Goal: Task Accomplishment & Management: Manage account settings

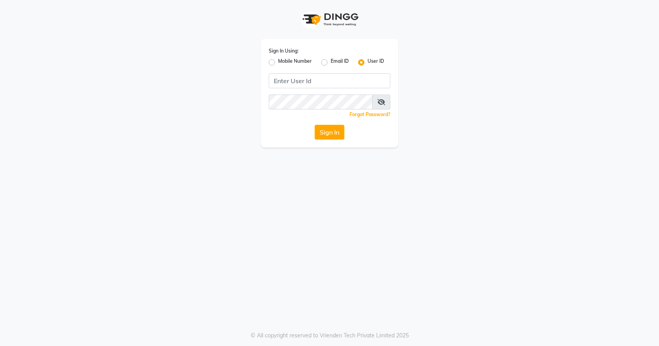
click at [278, 62] on label "Mobile Number" at bounding box center [295, 62] width 34 height 9
click at [278, 62] on input "Mobile Number" at bounding box center [280, 60] width 5 height 5
radio input "true"
radio input "false"
click at [338, 81] on input "Username" at bounding box center [342, 80] width 95 height 15
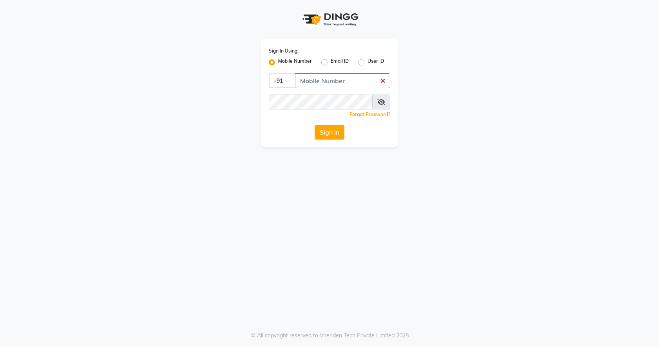
click at [381, 103] on icon at bounding box center [382, 102] width 8 height 6
click at [338, 79] on input "Username" at bounding box center [342, 80] width 95 height 15
type input "9911100997"
click at [329, 132] on button "Sign In" at bounding box center [330, 132] width 30 height 15
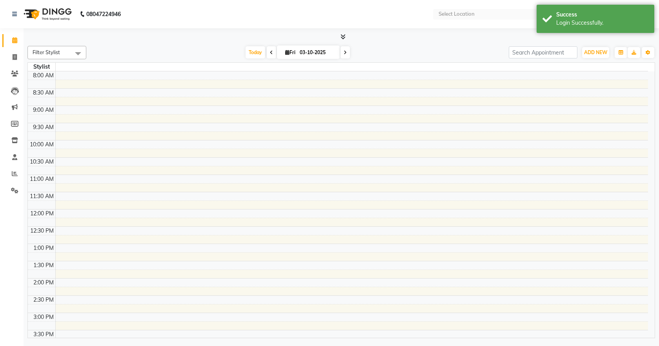
select select "en"
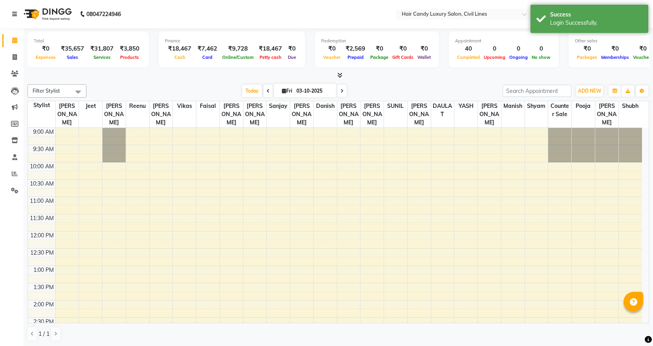
click at [14, 13] on icon at bounding box center [14, 13] width 5 height 5
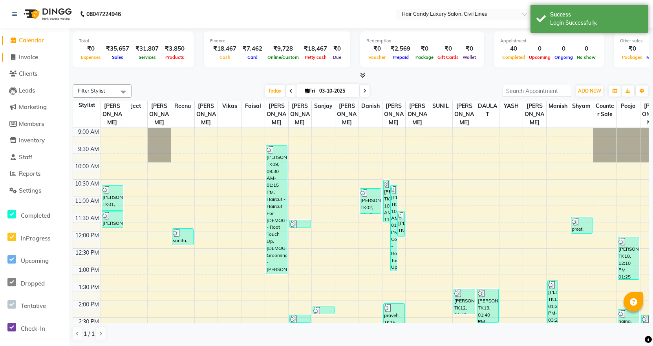
click at [34, 58] on span "Invoice" at bounding box center [28, 56] width 19 height 7
select select "service"
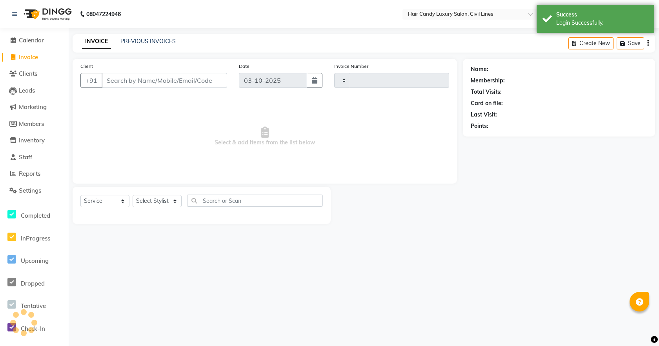
type input "9400"
select select "6308"
click at [153, 37] on div "PREVIOUS INVOICES" at bounding box center [147, 41] width 55 height 8
click at [151, 40] on link "PREVIOUS INVOICES" at bounding box center [147, 41] width 55 height 7
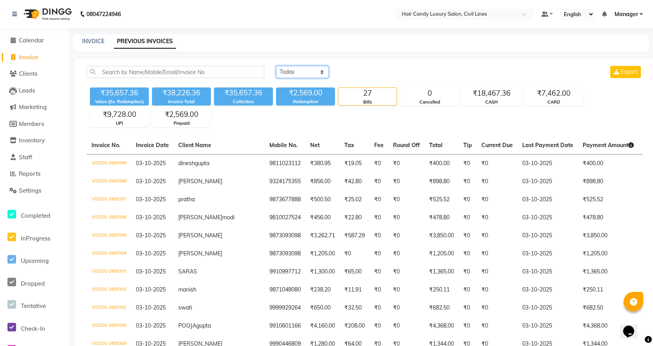
click at [296, 75] on select "[DATE] [DATE] Custom Range" at bounding box center [302, 72] width 53 height 12
select select "range"
click at [276, 66] on select "[DATE] [DATE] Custom Range" at bounding box center [302, 72] width 53 height 12
click at [368, 73] on input "03-10-2025" at bounding box center [366, 72] width 55 height 11
select select "10"
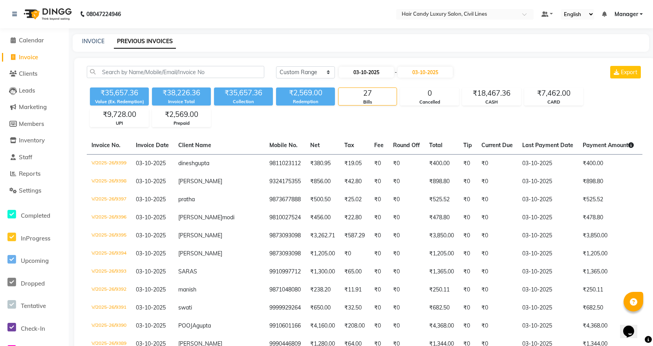
select select "2025"
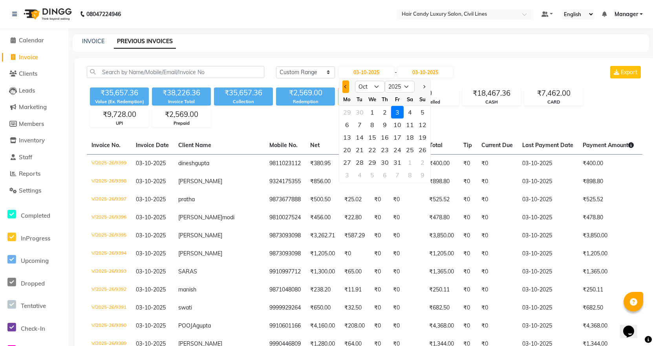
click at [346, 87] on span "Previous month" at bounding box center [345, 86] width 3 height 3
select select "9"
click at [396, 150] on div "26" at bounding box center [397, 150] width 13 height 13
type input "26-09-2025"
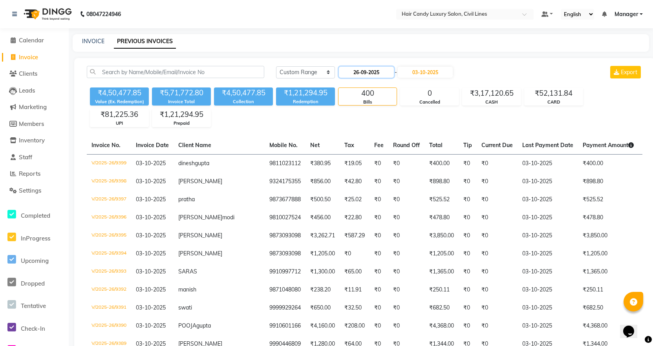
click at [380, 69] on input "26-09-2025" at bounding box center [366, 72] width 55 height 11
select select "9"
select select "2025"
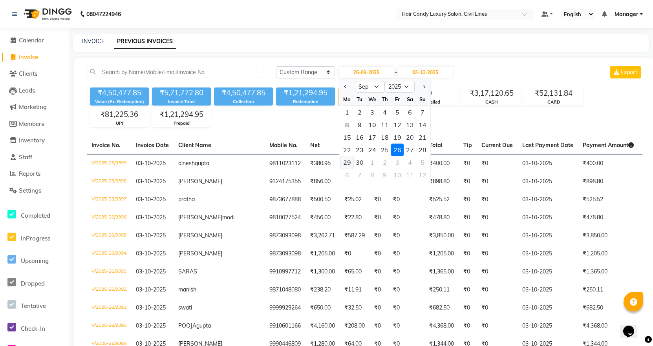
click at [349, 161] on div "29" at bounding box center [347, 162] width 13 height 13
type input "[DATE]"
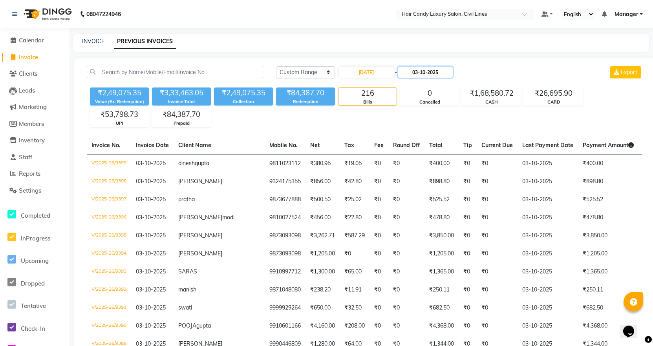
click at [429, 68] on input "03-10-2025" at bounding box center [425, 72] width 55 height 11
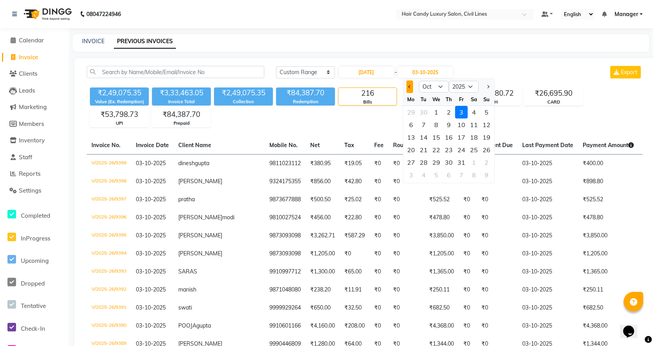
click at [409, 86] on span "Previous month" at bounding box center [409, 86] width 3 height 3
select select "9"
click at [412, 162] on div "29" at bounding box center [411, 162] width 13 height 13
type input "[DATE]"
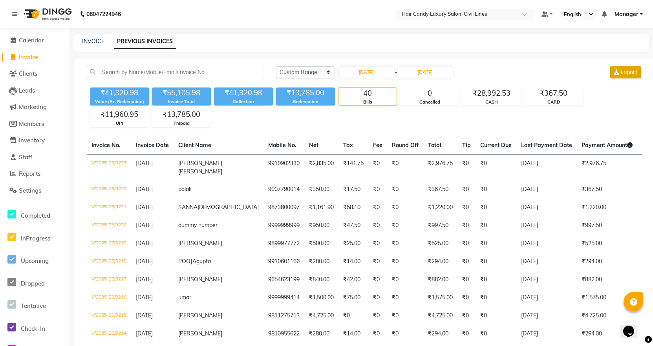
click at [629, 74] on span "Export" at bounding box center [629, 72] width 16 height 7
click at [376, 73] on input "[DATE]" at bounding box center [366, 72] width 55 height 11
select select "9"
select select "2025"
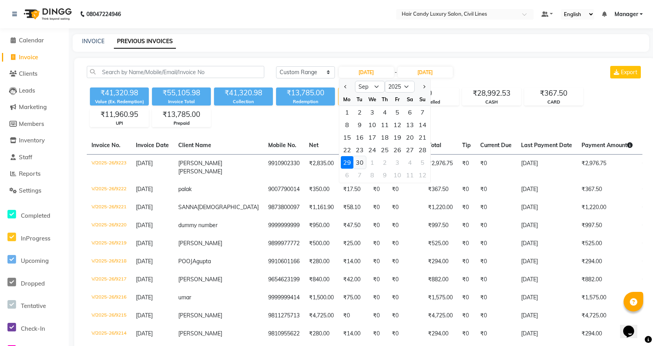
click at [360, 162] on div "30" at bounding box center [359, 162] width 13 height 13
type input "[DATE]"
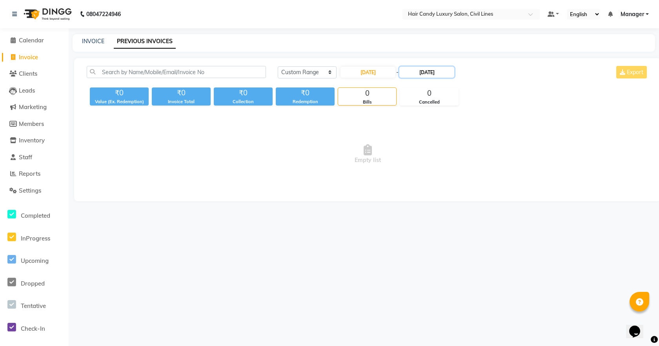
click at [427, 69] on input "[DATE]" at bounding box center [427, 72] width 55 height 11
click at [424, 161] on div "30" at bounding box center [425, 162] width 13 height 13
type input "[DATE]"
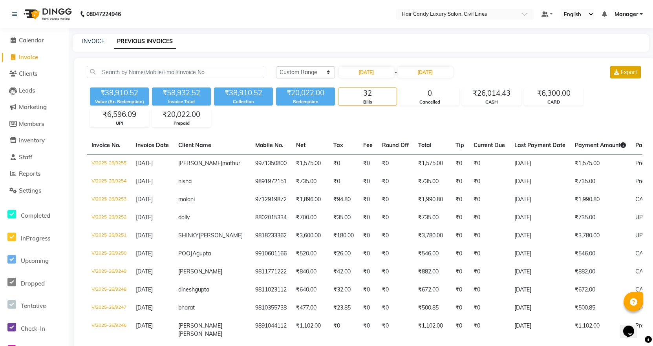
click at [623, 72] on span "Export" at bounding box center [629, 72] width 16 height 7
click at [367, 69] on input "[DATE]" at bounding box center [366, 72] width 55 height 11
select select "9"
select select "2025"
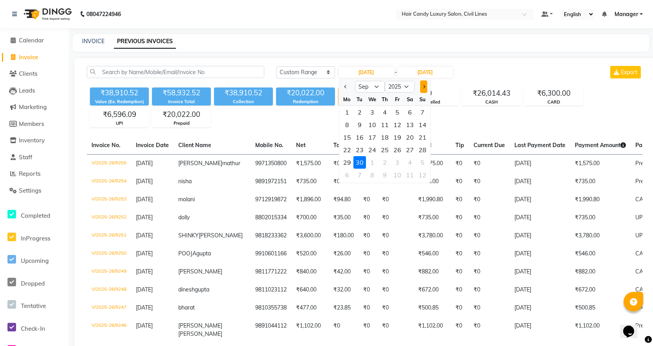
click at [426, 86] on button "Next month" at bounding box center [423, 86] width 7 height 13
select select "10"
click at [373, 111] on div "1" at bounding box center [372, 112] width 13 height 13
type input "01-10-2025"
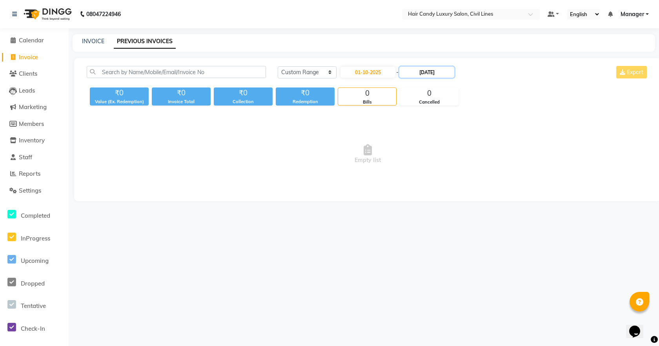
click at [434, 71] on input "[DATE]" at bounding box center [427, 72] width 55 height 11
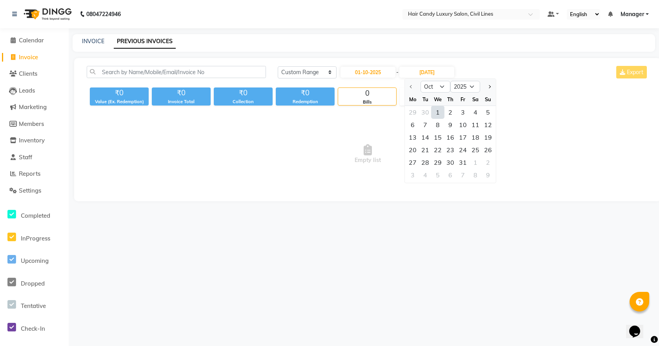
click at [437, 111] on div "1" at bounding box center [438, 112] width 13 height 13
type input "01-10-2025"
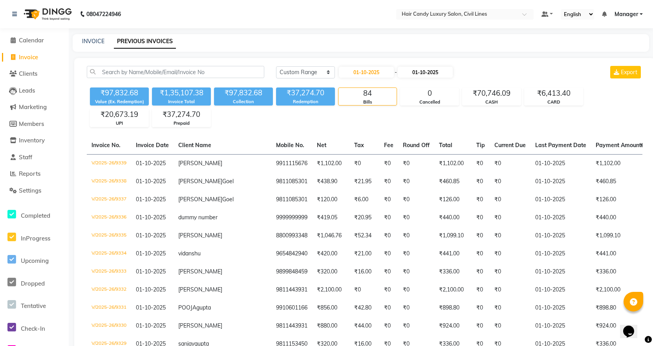
drag, startPoint x: 628, startPoint y: 72, endPoint x: 453, endPoint y: 72, distance: 175.0
click at [628, 72] on span "Export" at bounding box center [629, 72] width 16 height 7
click at [375, 71] on input "01-10-2025" at bounding box center [366, 72] width 55 height 11
select select "10"
select select "2025"
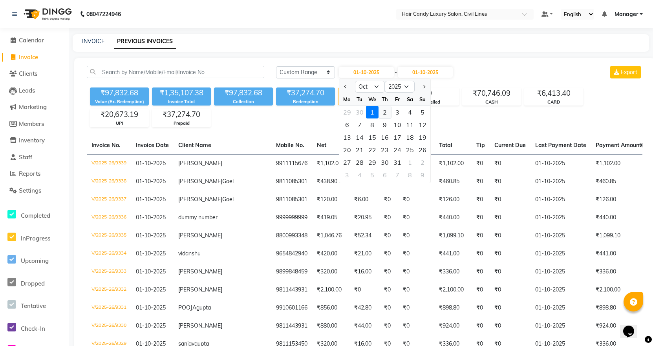
click at [383, 113] on div "2" at bounding box center [384, 112] width 13 height 13
type input "02-10-2025"
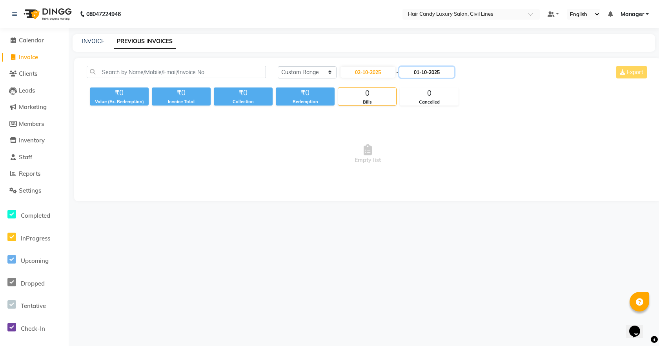
click at [430, 73] on input "01-10-2025" at bounding box center [427, 72] width 55 height 11
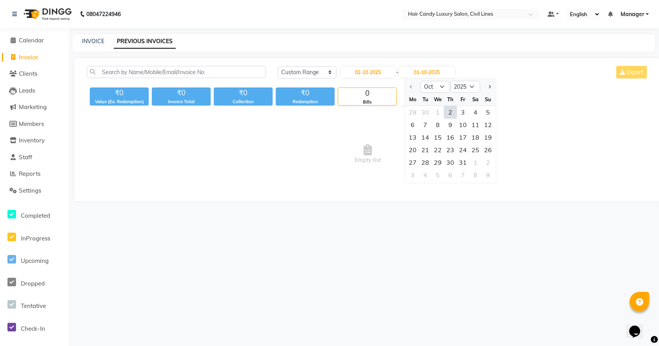
click at [452, 111] on div "2" at bounding box center [450, 112] width 13 height 13
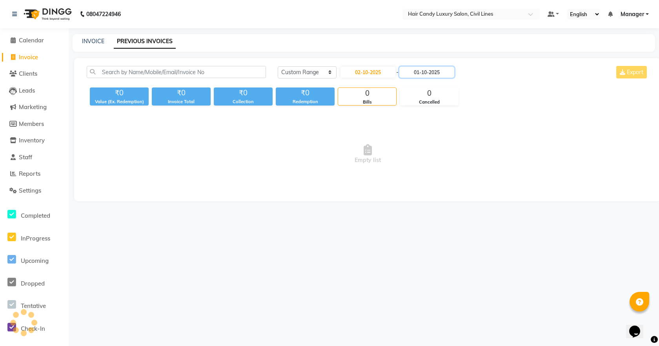
type input "02-10-2025"
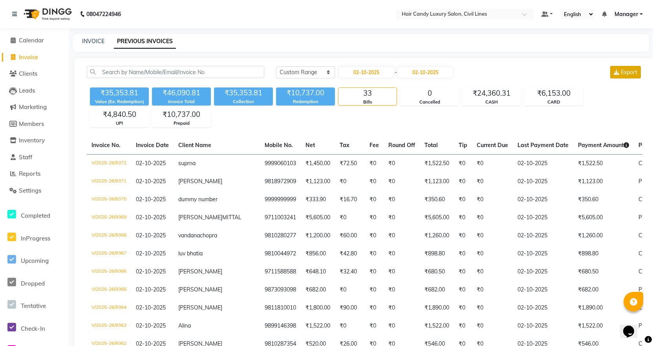
click at [629, 71] on span "Export" at bounding box center [629, 72] width 16 height 7
click at [359, 71] on input "02-10-2025" at bounding box center [366, 72] width 55 height 11
select select "10"
select select "2025"
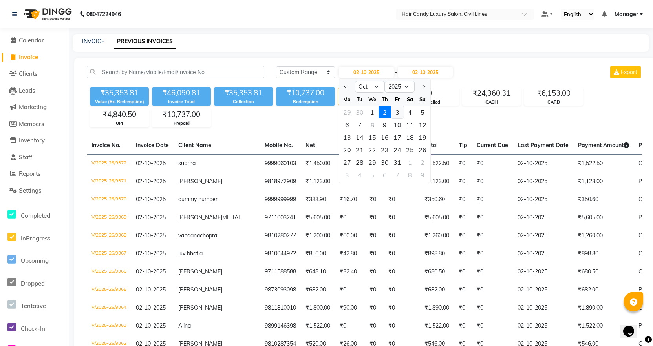
click at [395, 110] on div "3" at bounding box center [397, 112] width 13 height 13
type input "03-10-2025"
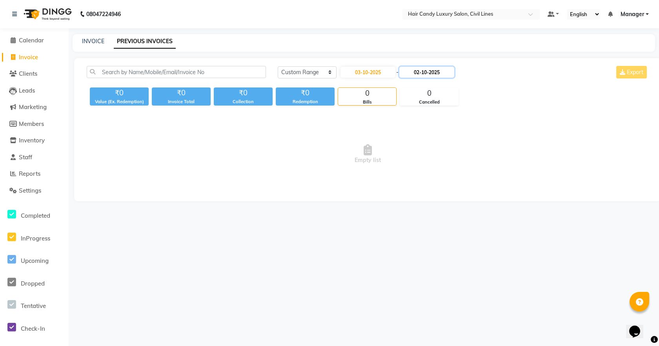
click at [436, 70] on input "02-10-2025" at bounding box center [427, 72] width 55 height 11
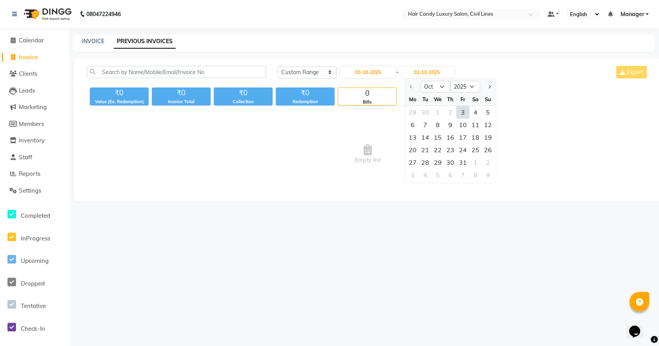
click at [460, 109] on div "3" at bounding box center [463, 112] width 13 height 13
type input "03-10-2025"
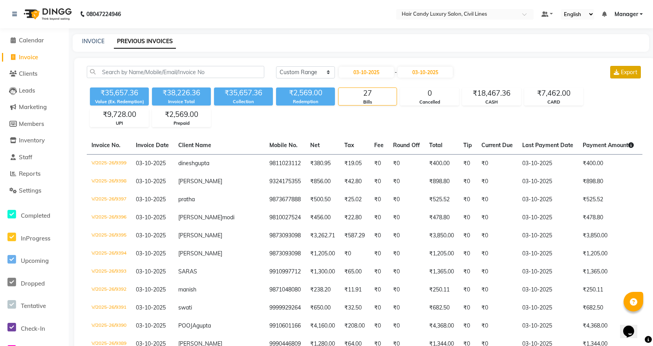
click at [626, 73] on span "Export" at bounding box center [629, 72] width 16 height 7
click at [27, 58] on span "Invoice" at bounding box center [28, 56] width 19 height 7
select select "service"
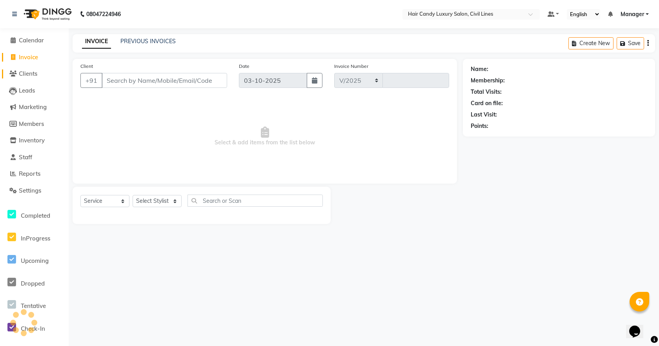
select select "6308"
type input "9400"
click at [139, 41] on link "PREVIOUS INVOICES" at bounding box center [147, 41] width 55 height 7
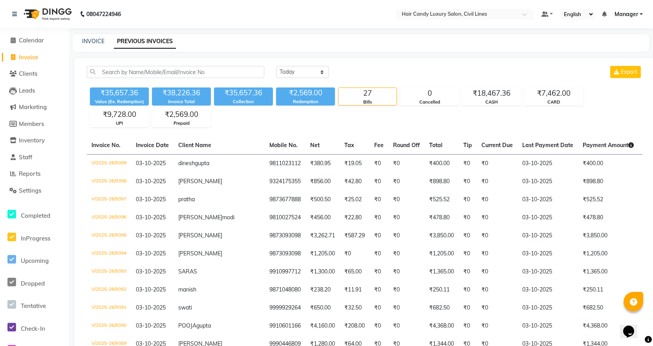
click at [640, 15] on link "Manager" at bounding box center [628, 14] width 28 height 8
click at [30, 127] on span "Members" at bounding box center [31, 123] width 25 height 7
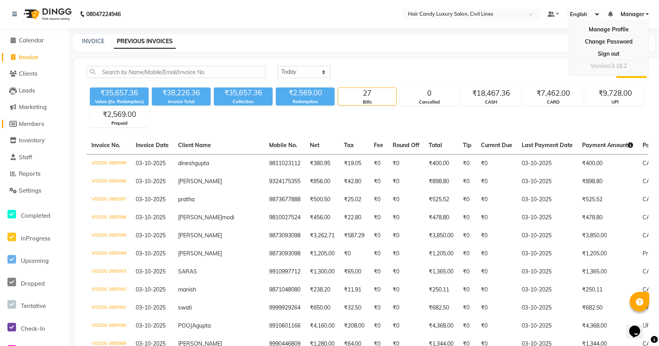
select select
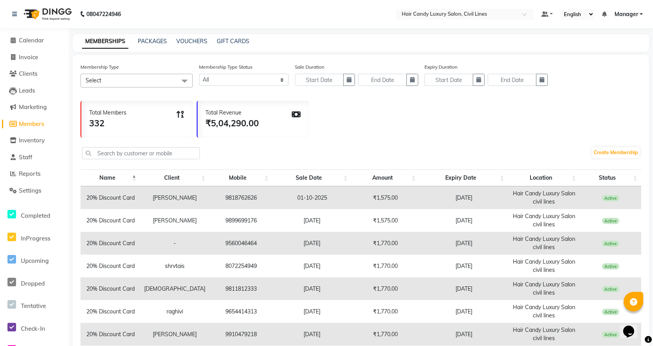
click at [139, 80] on span "Select" at bounding box center [136, 81] width 112 height 14
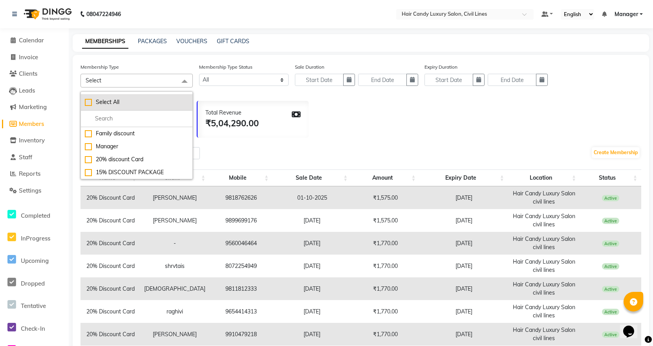
click at [89, 100] on div "Select All" at bounding box center [137, 102] width 104 height 8
checkbox input "true"
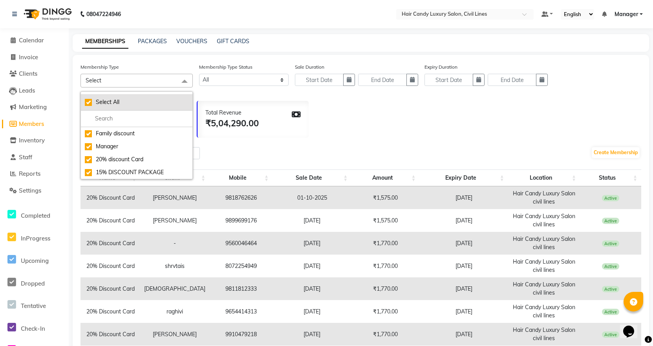
checkbox input "true"
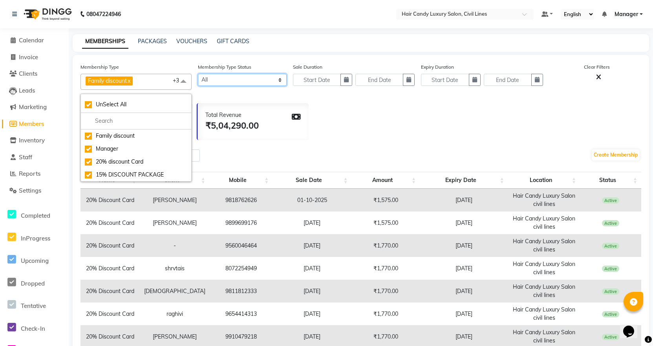
click at [257, 78] on select "Active Expired All" at bounding box center [242, 80] width 89 height 12
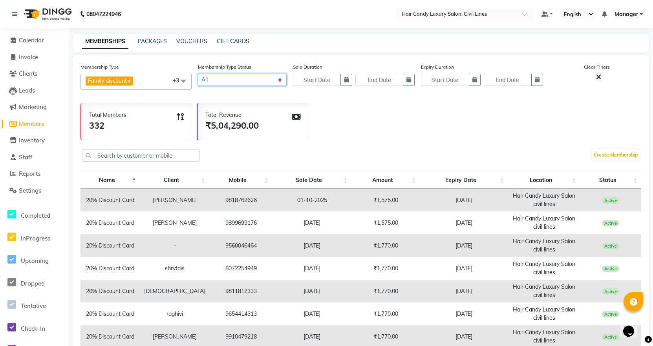
click at [257, 78] on select "Active Expired All" at bounding box center [242, 80] width 89 height 12
click at [348, 77] on icon "button" at bounding box center [346, 79] width 5 height 5
select select "10"
select select "2025"
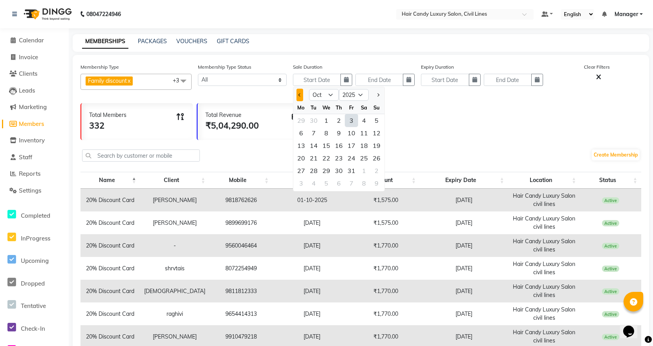
click at [297, 97] on button "Previous month" at bounding box center [299, 95] width 7 height 13
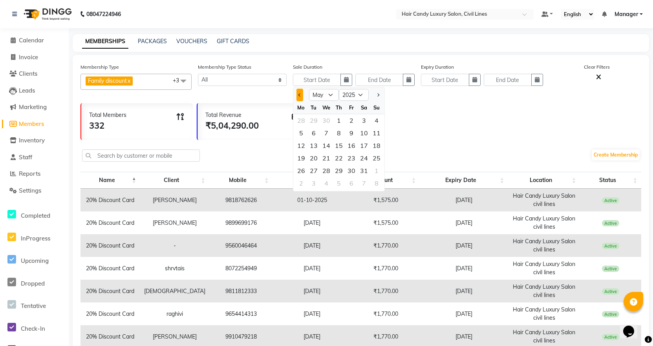
click at [297, 97] on button "Previous month" at bounding box center [299, 95] width 7 height 13
select select "4"
click at [310, 120] on div "1" at bounding box center [313, 120] width 13 height 13
type input "[DATE]"
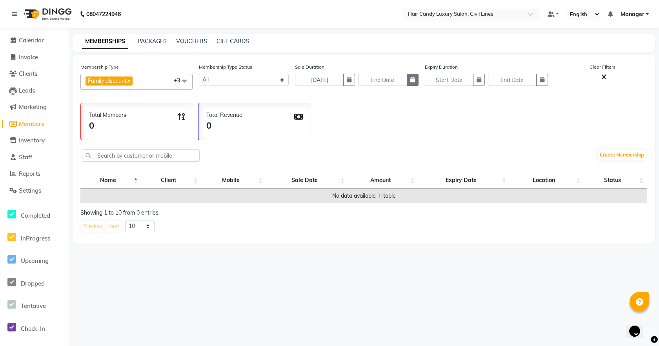
click at [412, 78] on icon "button" at bounding box center [413, 79] width 5 height 5
select select "10"
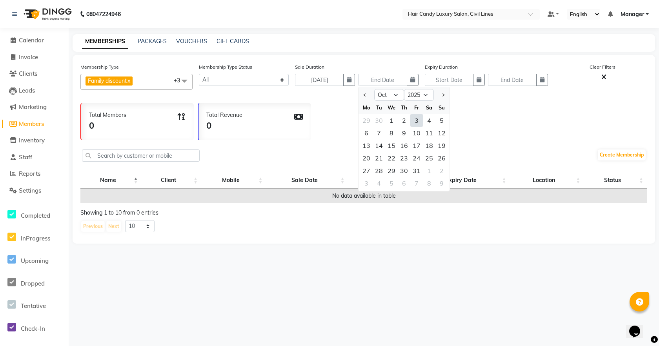
click at [416, 121] on div "3" at bounding box center [417, 120] width 13 height 13
type input "03-10-2025"
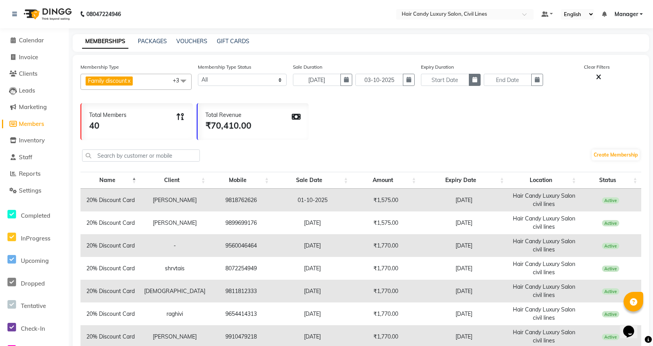
click at [473, 78] on icon "button" at bounding box center [474, 79] width 5 height 5
select select "10"
select select "2025"
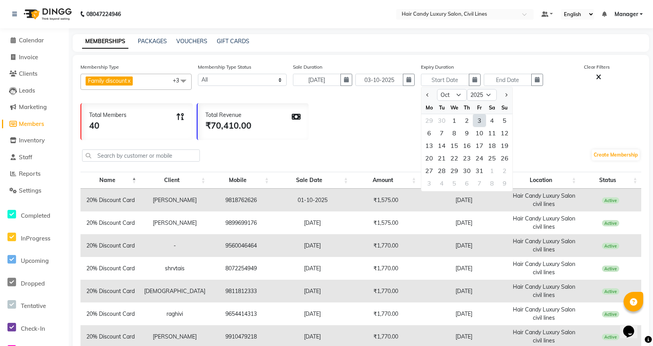
click at [384, 105] on div "Total Members 40 Total Revenue ₹70,410.00" at bounding box center [360, 119] width 560 height 41
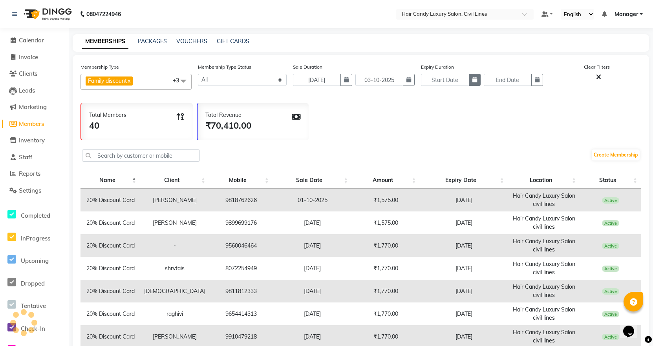
click at [470, 80] on button "button" at bounding box center [475, 80] width 12 height 12
select select "10"
select select "2025"
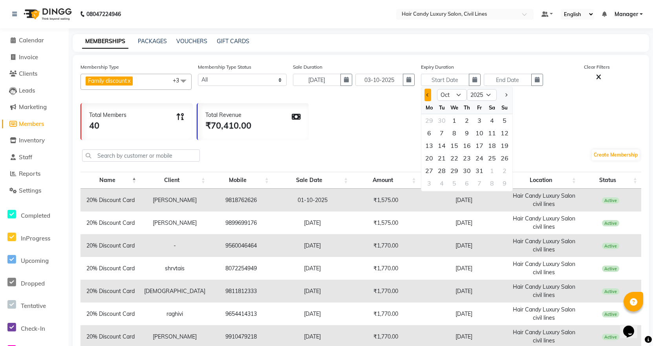
click at [426, 94] on button "Previous month" at bounding box center [427, 95] width 7 height 13
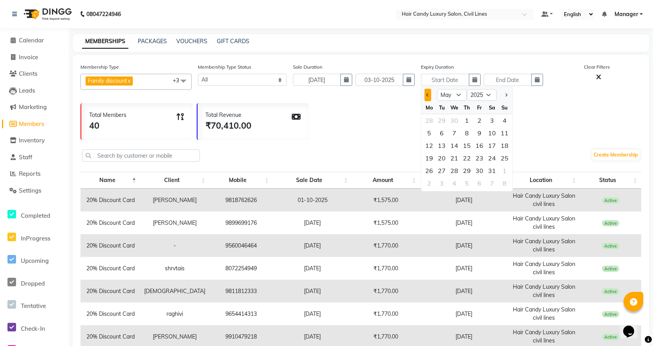
click at [426, 94] on button "Previous month" at bounding box center [427, 95] width 7 height 13
select select "4"
click at [440, 121] on div "1" at bounding box center [441, 120] width 13 height 13
type input "[DATE]"
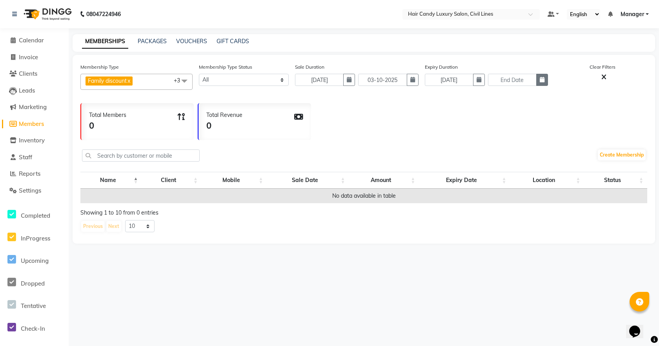
click at [542, 79] on icon "button" at bounding box center [542, 79] width 5 height 5
select select "10"
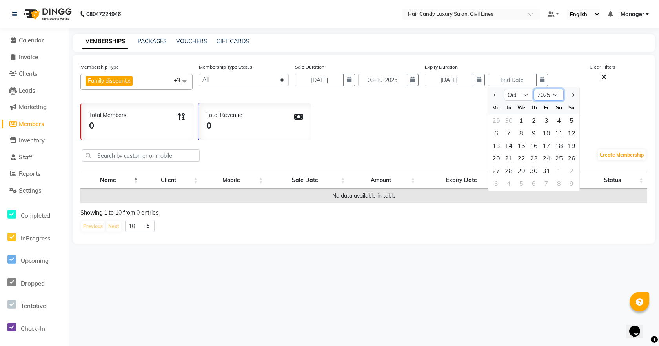
click at [553, 97] on select "2025 2026 2027 2028 2029 2030 2031 2032 2033 2034 2035" at bounding box center [549, 95] width 30 height 12
select select "2026"
click at [534, 89] on select "2025 2026 2027 2028 2029 2030 2031 2032 2033 2034 2035" at bounding box center [549, 95] width 30 height 12
click at [561, 171] on div "31" at bounding box center [559, 170] width 13 height 13
type input "[DATE]"
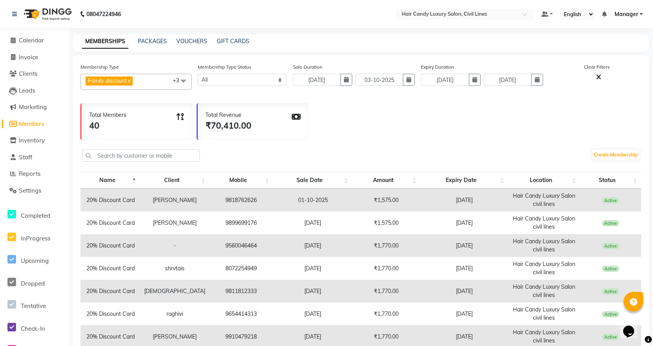
click at [570, 133] on div "Total Members 40 Total Revenue ₹70,410.00" at bounding box center [360, 119] width 560 height 41
click at [31, 175] on span "Reports" at bounding box center [30, 173] width 22 height 7
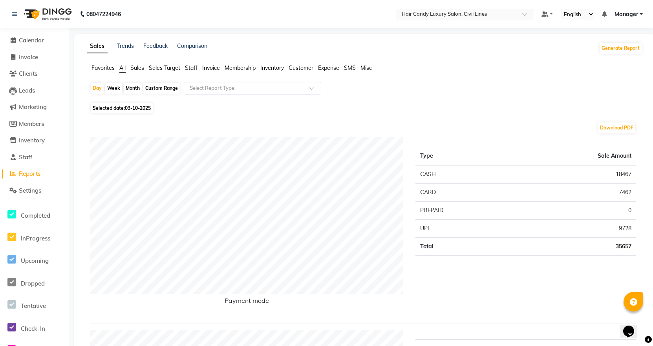
click at [239, 68] on span "Membership" at bounding box center [239, 67] width 31 height 7
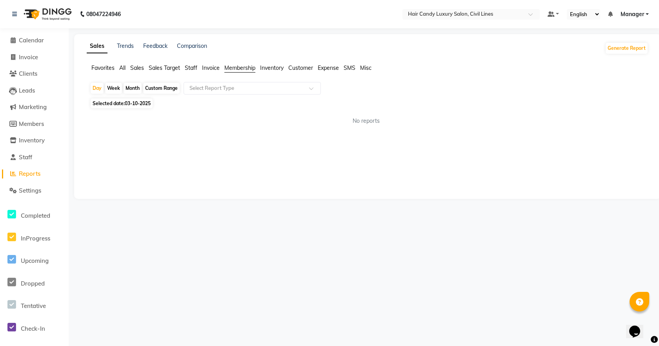
click at [160, 86] on div "Custom Range" at bounding box center [161, 88] width 37 height 11
select select "10"
select select "2025"
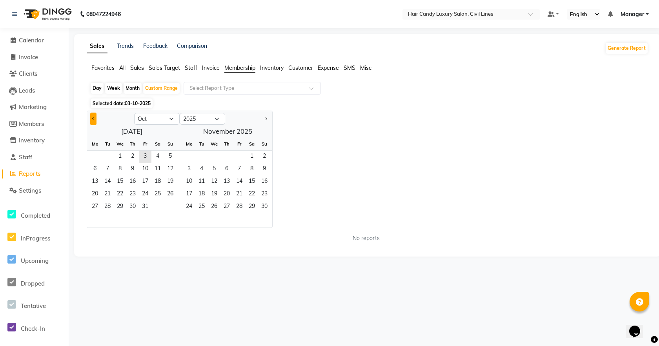
click at [92, 117] on button "Previous month" at bounding box center [93, 119] width 6 height 13
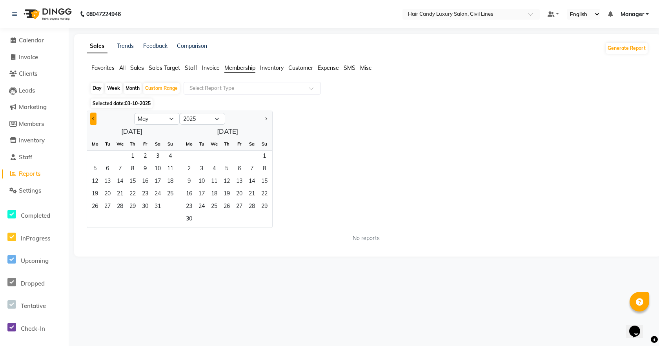
click at [92, 117] on button "Previous month" at bounding box center [93, 119] width 6 height 13
select select "4"
click at [108, 156] on span "1" at bounding box center [107, 157] width 13 height 13
click at [104, 156] on span "1" at bounding box center [107, 157] width 13 height 13
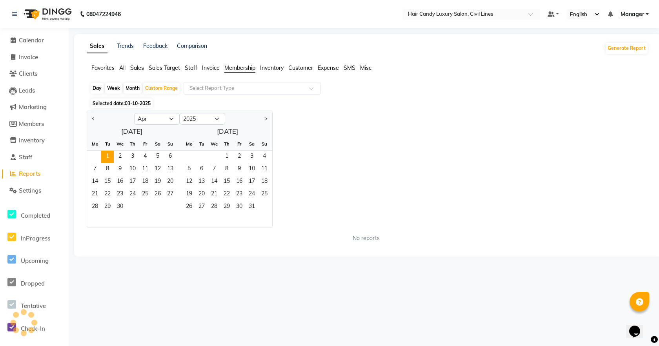
click at [187, 102] on div "Selected date: 03-10-2025" at bounding box center [369, 103] width 559 height 8
click at [160, 122] on select "Jan Feb Mar Apr May Jun [DATE] Aug Sep Oct Nov Dec" at bounding box center [157, 119] width 46 height 12
drag, startPoint x: 236, startPoint y: 283, endPoint x: 242, endPoint y: 264, distance: 20.1
click at [236, 282] on div "08047224946 Select Location × Hair Candy Luxury Salon, Civil Lines Default Pane…" at bounding box center [329, 173] width 659 height 346
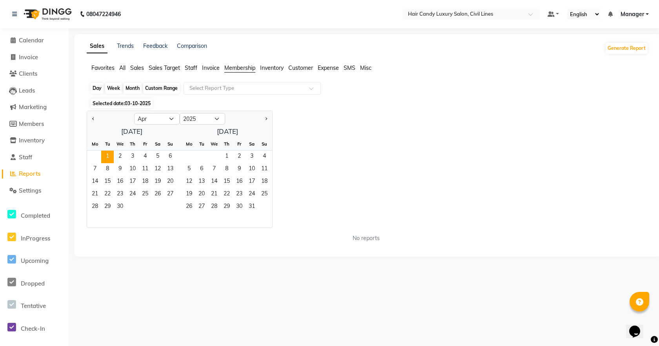
click at [161, 88] on div "Custom Range" at bounding box center [161, 88] width 37 height 11
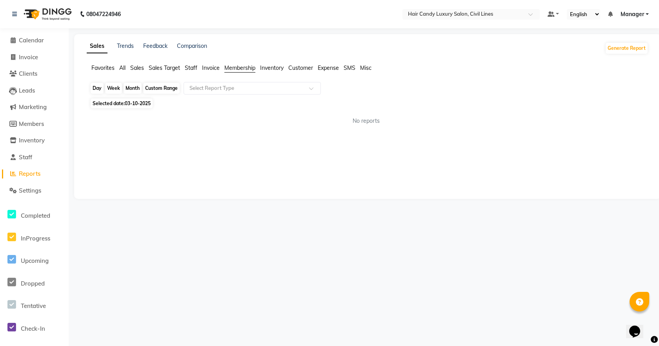
click at [153, 86] on div "Custom Range" at bounding box center [161, 88] width 37 height 11
select select "4"
select select "2025"
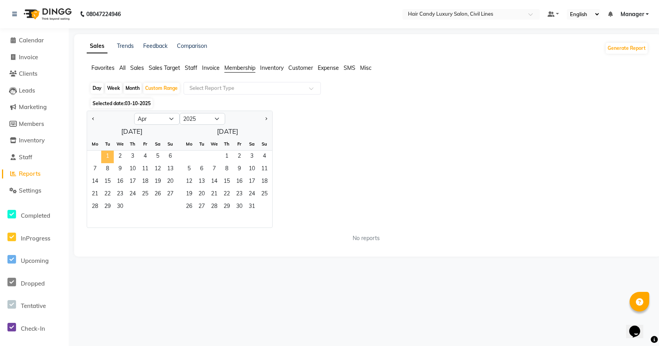
click at [106, 154] on span "1" at bounding box center [107, 157] width 13 height 13
click at [266, 118] on span "Next month" at bounding box center [266, 118] width 3 height 3
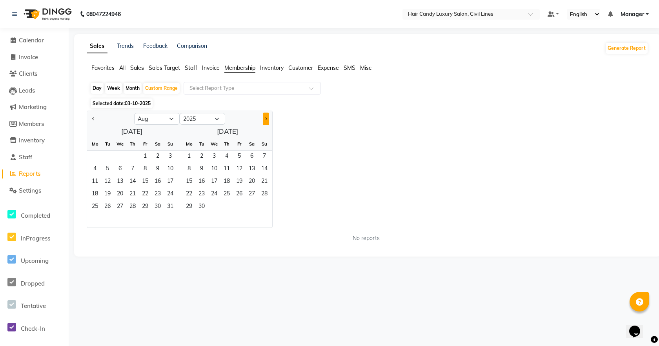
click at [266, 118] on span "Next month" at bounding box center [266, 118] width 3 height 3
select select "10"
click at [147, 153] on span "3" at bounding box center [145, 157] width 13 height 13
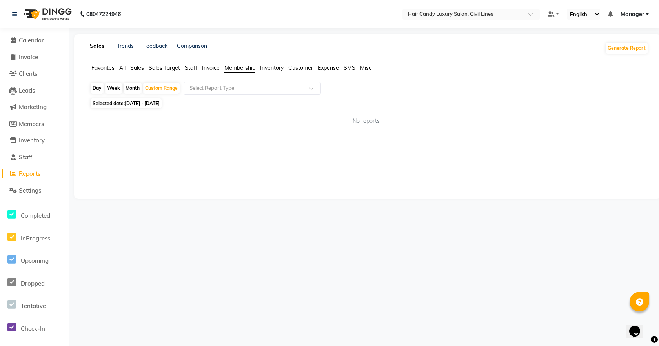
click at [214, 159] on div "Sales Trends Feedback Comparison Generate Report Favorites All Sales Sales Targ…" at bounding box center [367, 116] width 587 height 165
click at [135, 87] on div "Month" at bounding box center [133, 88] width 18 height 11
select select "4"
select select "2025"
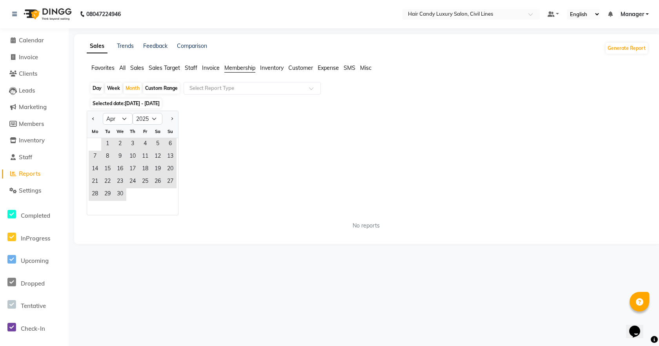
click at [277, 68] on span "Inventory" at bounding box center [272, 67] width 24 height 7
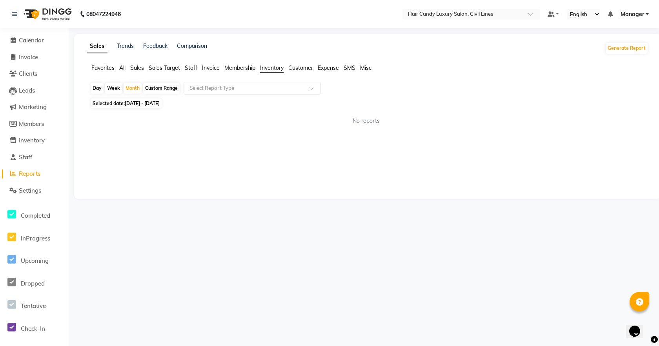
click at [277, 68] on span "Inventory" at bounding box center [272, 67] width 24 height 7
click at [305, 69] on span "Customer" at bounding box center [300, 67] width 25 height 7
click at [136, 67] on span "Sales" at bounding box center [137, 67] width 14 height 7
click at [126, 44] on link "Trends" at bounding box center [125, 45] width 17 height 7
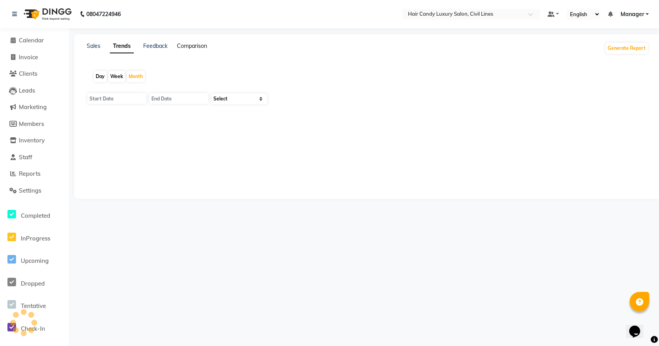
type input "01-10-2025"
type input "[DATE]"
select select "by_client"
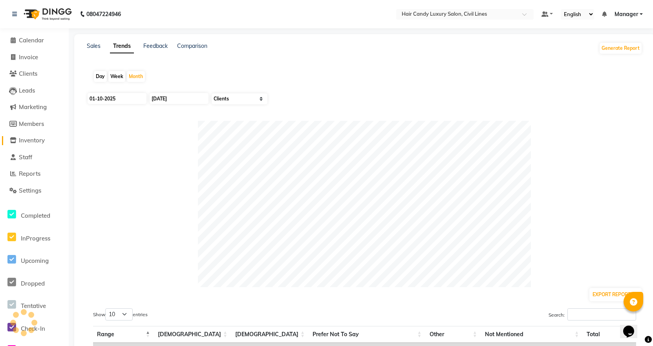
click at [28, 141] on span "Inventory" at bounding box center [32, 140] width 26 height 7
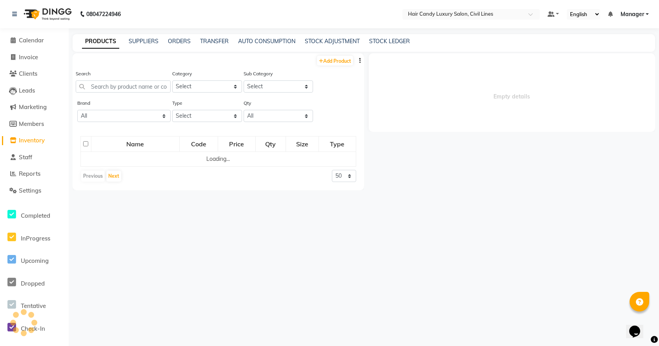
select select
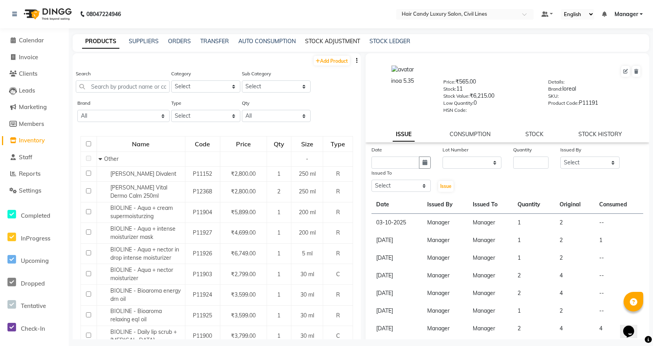
click at [339, 41] on link "STOCK ADJUSTMENT" at bounding box center [332, 41] width 55 height 7
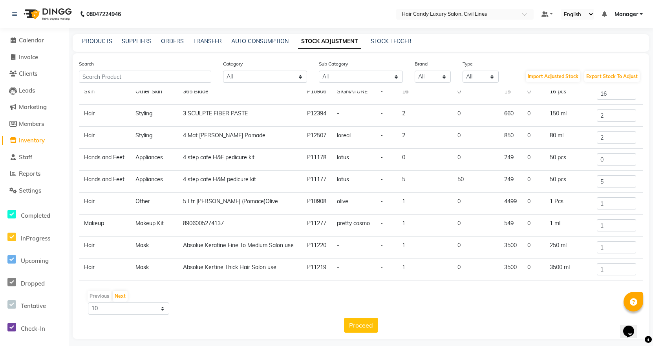
scroll to position [5, 0]
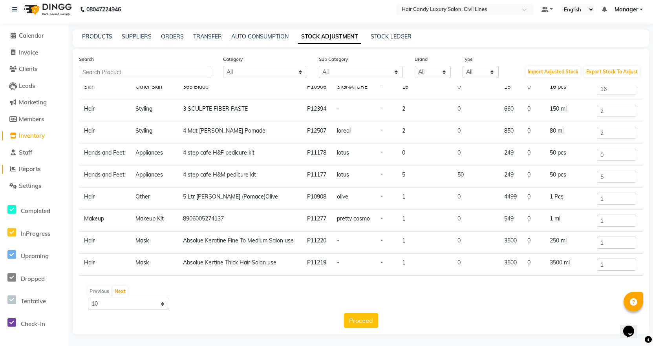
click at [27, 171] on span "Reports" at bounding box center [30, 168] width 22 height 7
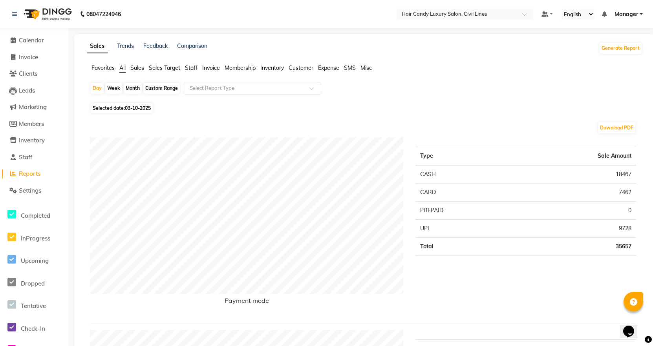
click at [138, 67] on span "Sales" at bounding box center [137, 67] width 14 height 7
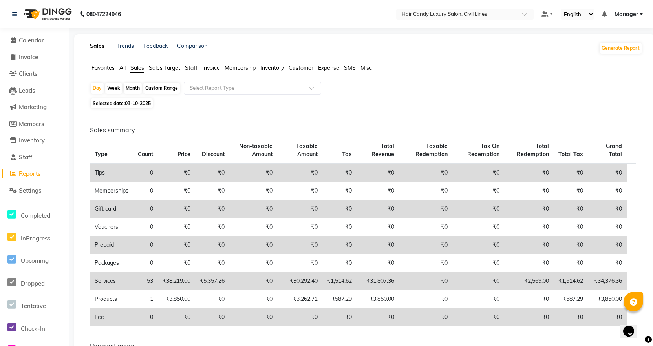
click at [157, 68] on span "Sales Target" at bounding box center [164, 67] width 31 height 7
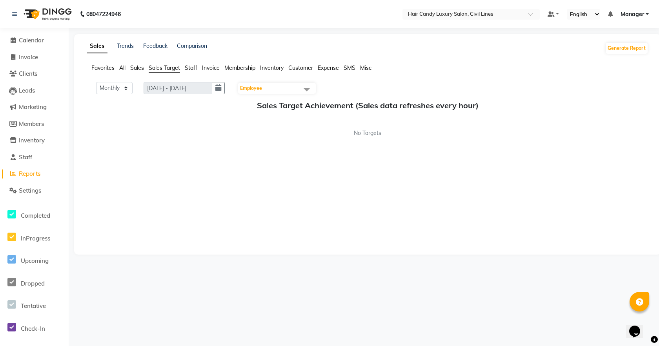
click at [192, 68] on span "Staff" at bounding box center [191, 67] width 13 height 7
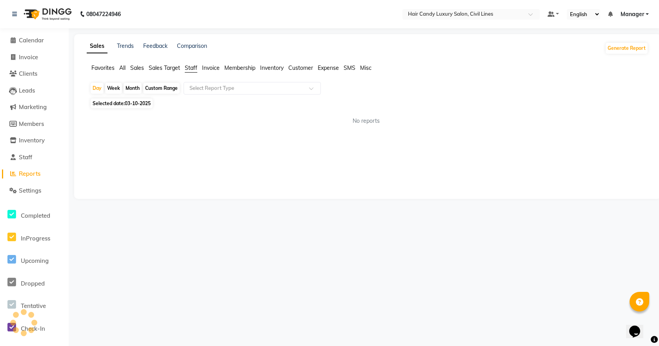
click at [215, 67] on span "Invoice" at bounding box center [211, 67] width 18 height 7
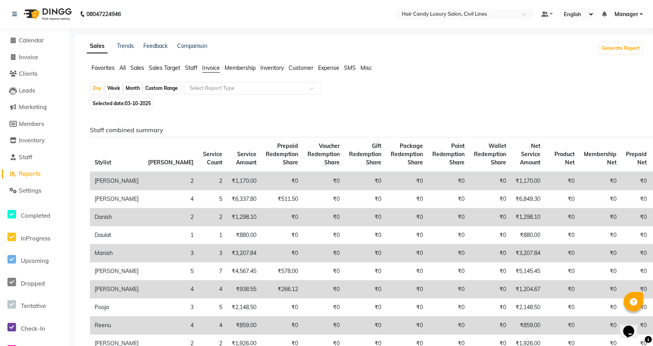
click at [234, 66] on span "Membership" at bounding box center [239, 67] width 31 height 7
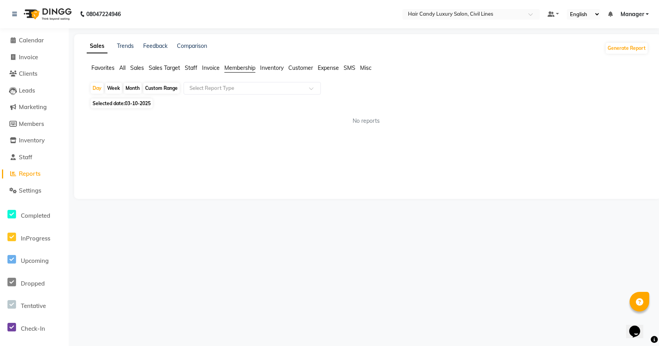
click at [270, 66] on span "Inventory" at bounding box center [272, 67] width 24 height 7
click at [297, 68] on span "Customer" at bounding box center [300, 67] width 25 height 7
click at [336, 66] on span "Expense" at bounding box center [328, 67] width 21 height 7
click at [117, 87] on div "Week" at bounding box center [113, 88] width 17 height 11
select select "10"
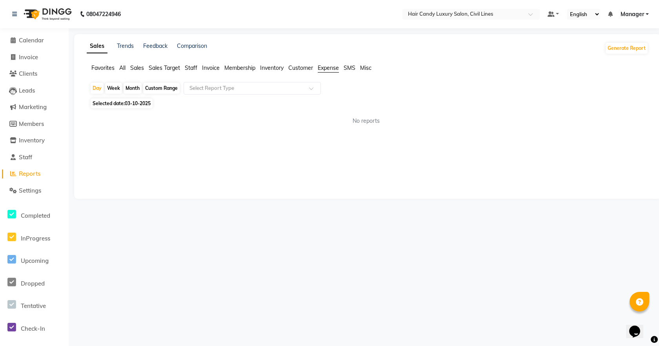
select select "2025"
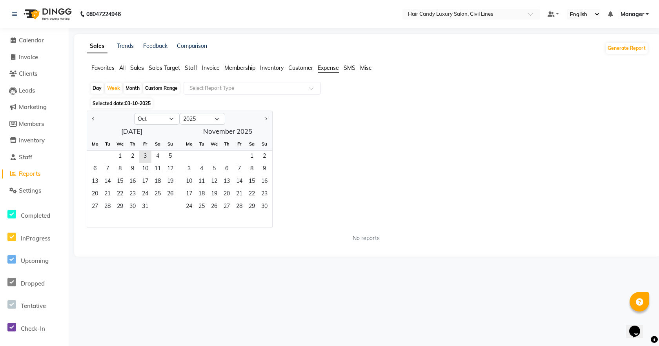
click at [150, 87] on div "Custom Range" at bounding box center [161, 88] width 37 height 11
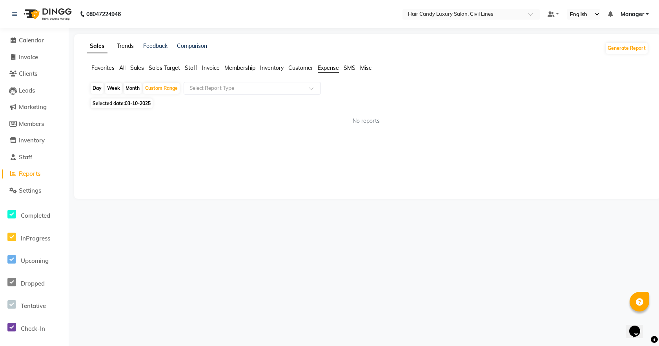
click at [130, 46] on link "Trends" at bounding box center [125, 45] width 17 height 7
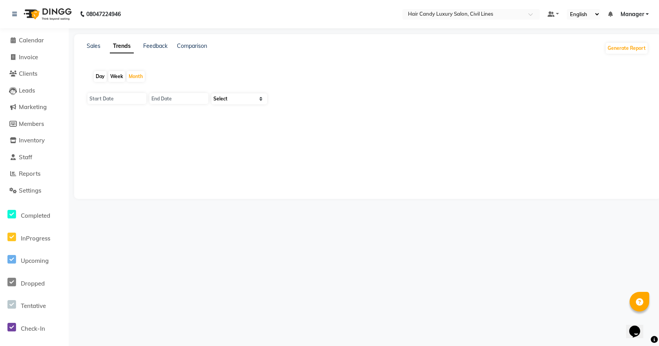
type input "01-10-2025"
type input "[DATE]"
select select "by_client"
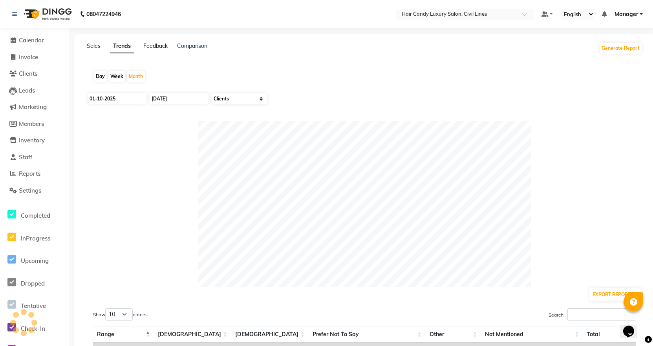
click at [164, 46] on link "Feedback" at bounding box center [155, 45] width 24 height 7
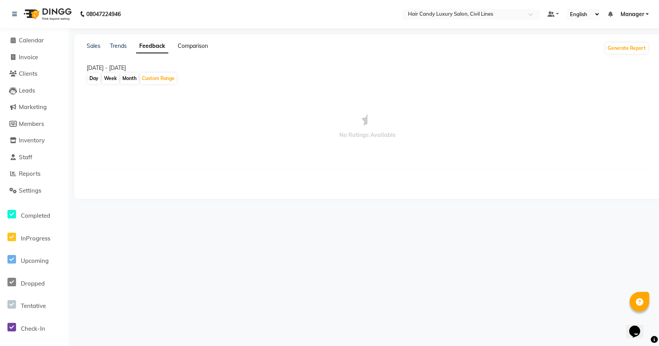
click at [187, 45] on link "Comparison" at bounding box center [193, 45] width 30 height 7
select select "single_date"
select select "single_date_dash"
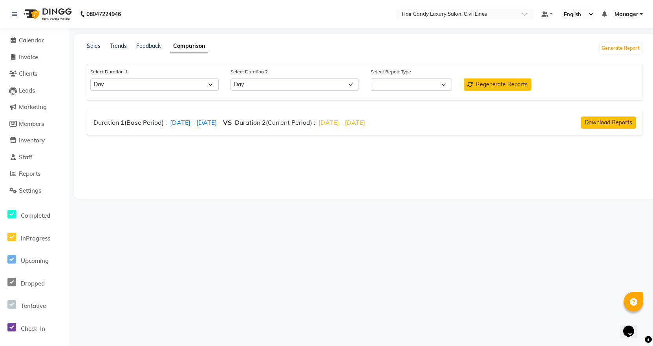
select select "comparison_report"
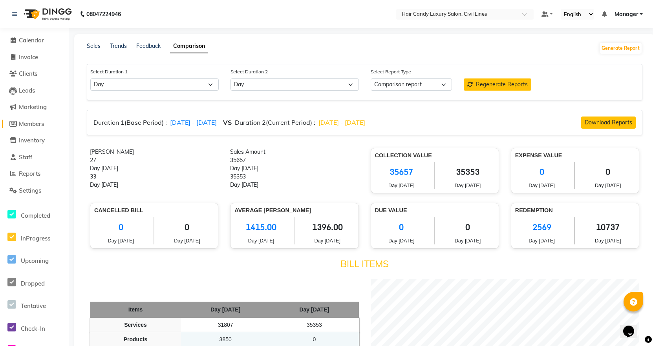
click at [29, 122] on span "Members" at bounding box center [31, 123] width 25 height 7
select select
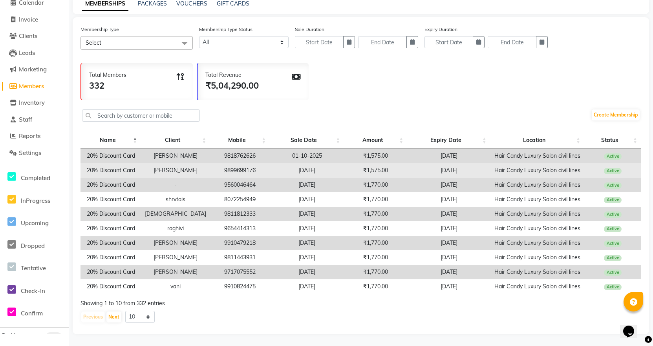
scroll to position [44, 0]
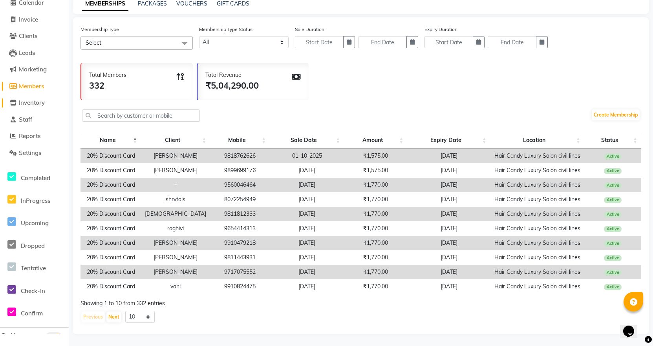
click at [33, 99] on span "Inventory" at bounding box center [32, 102] width 26 height 7
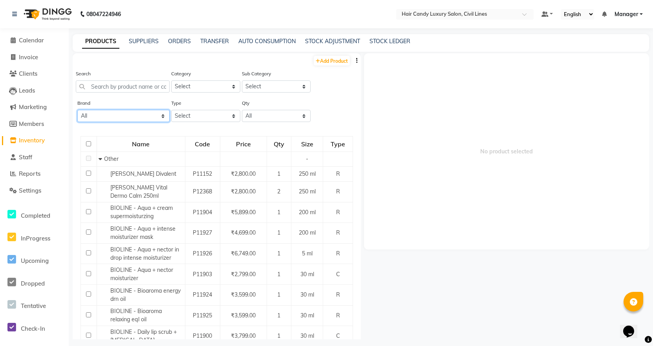
click at [141, 119] on select "All Acetone Almond Azulene Beauty Avenue Bioline Bio Line Bio-line Bombini [GEO…" at bounding box center [123, 116] width 92 height 12
click at [143, 88] on input "text" at bounding box center [123, 86] width 94 height 12
click at [202, 84] on select "Select Hair Skin Makeup Personal Care Appliances [PERSON_NAME] Waxing Disposabl…" at bounding box center [205, 86] width 69 height 12
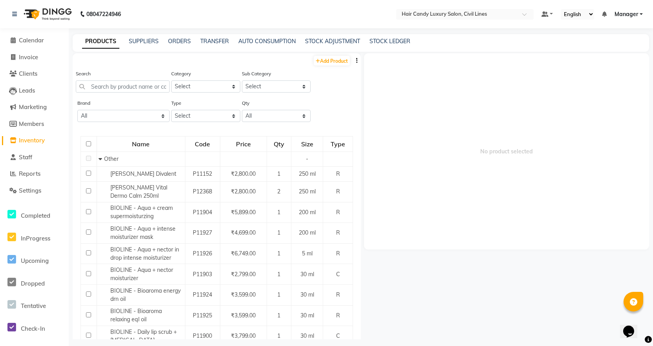
click at [626, 15] on span "Manager" at bounding box center [626, 14] width 24 height 8
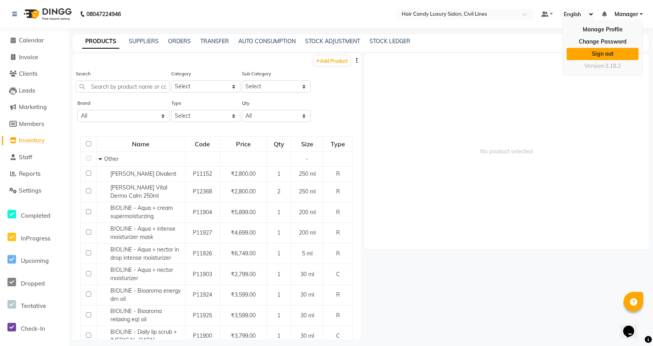
click at [603, 55] on link "Sign out" at bounding box center [602, 54] width 72 height 12
